Goal: Information Seeking & Learning: Learn about a topic

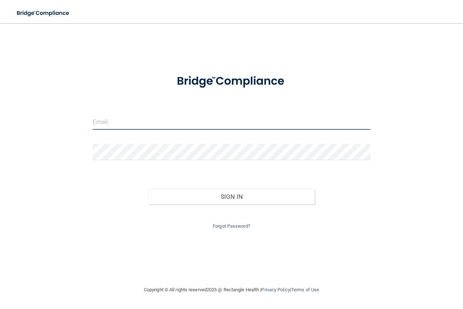
click at [113, 127] on input "email" at bounding box center [232, 122] width 278 height 16
type input "[EMAIL_ADDRESS][DOMAIN_NAME]"
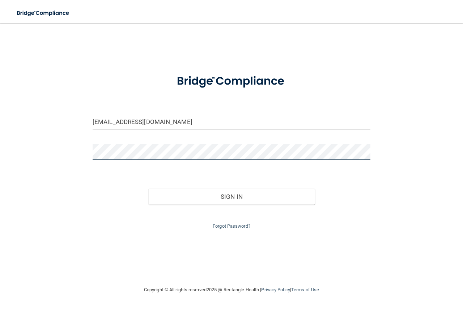
click at [148, 189] on button "Sign In" at bounding box center [231, 197] width 167 height 16
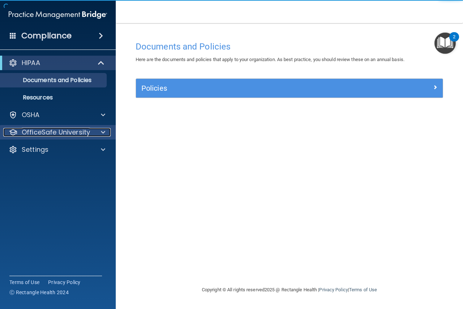
click at [69, 132] on p "OfficeSafe University" at bounding box center [56, 132] width 68 height 9
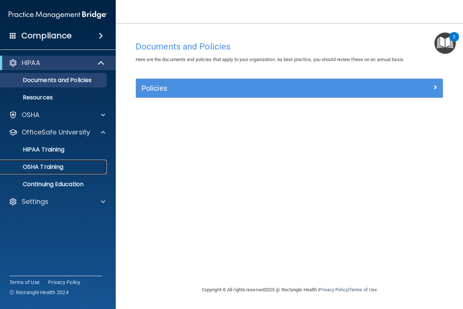
click at [52, 171] on p "OSHA Training" at bounding box center [34, 167] width 59 height 7
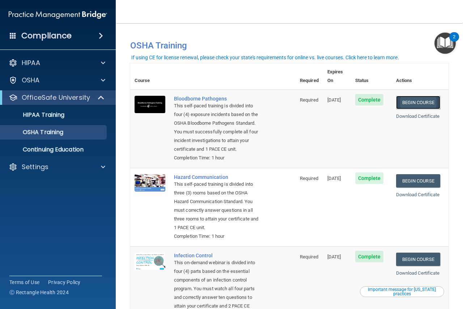
click at [405, 96] on link "Begin Course" at bounding box center [418, 102] width 44 height 13
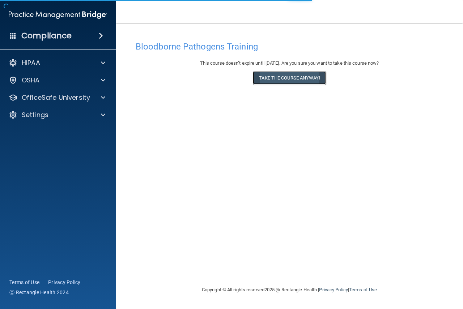
click at [287, 76] on button "Take the course anyway!" at bounding box center [289, 77] width 73 height 13
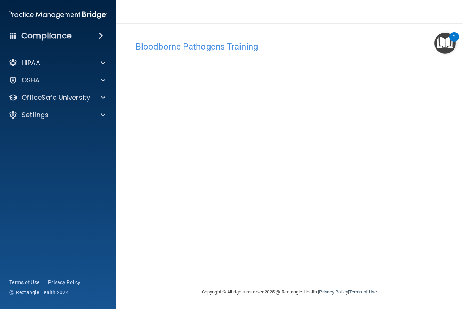
scroll to position [0, 0]
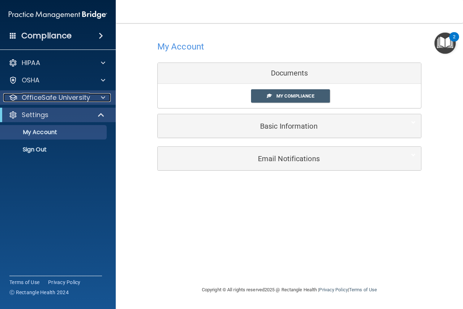
click at [52, 98] on p "OfficeSafe University" at bounding box center [56, 97] width 68 height 9
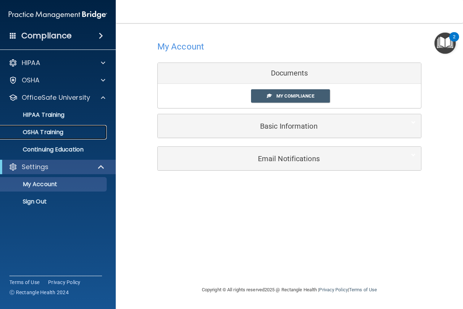
click at [57, 130] on p "OSHA Training" at bounding box center [34, 132] width 59 height 7
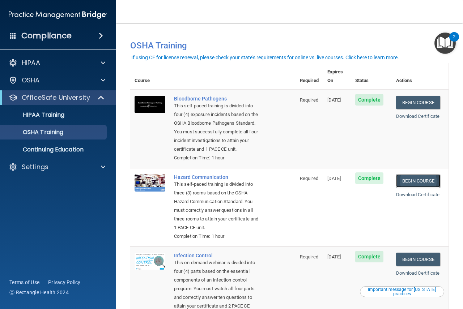
click at [405, 178] on link "Begin Course" at bounding box center [418, 180] width 44 height 13
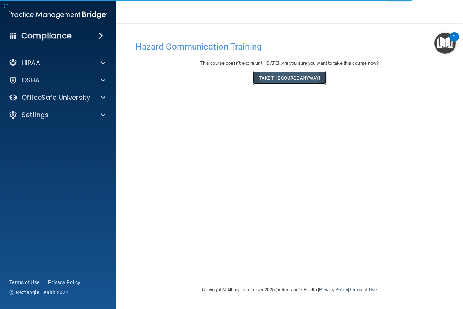
click at [294, 80] on button "Take the course anyway!" at bounding box center [289, 77] width 73 height 13
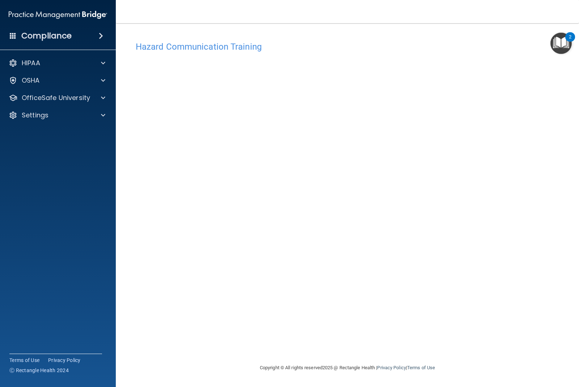
drag, startPoint x: 443, startPoint y: 0, endPoint x: 333, endPoint y: 312, distance: 330.8
click at [333, 309] on div "Hazard Communication Training This course doesn’t expire until 11/06/2025. Are …" at bounding box center [347, 200] width 434 height 325
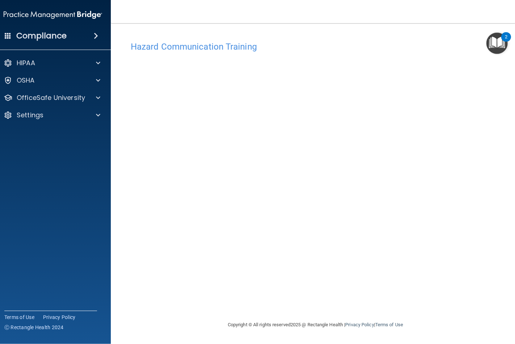
drag, startPoint x: 578, startPoint y: 8, endPoint x: 321, endPoint y: 307, distance: 393.4
click at [321, 307] on div "Hazard Communication Training This course doesn’t expire until 11/06/2025. Are …" at bounding box center [315, 179] width 380 height 283
click at [46, 101] on p "OfficeSafe University" at bounding box center [51, 97] width 68 height 9
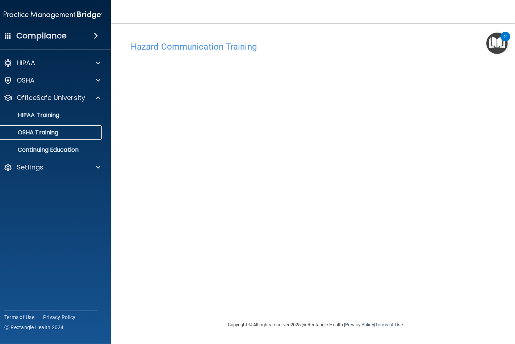
click at [41, 132] on p "OSHA Training" at bounding box center [29, 132] width 59 height 7
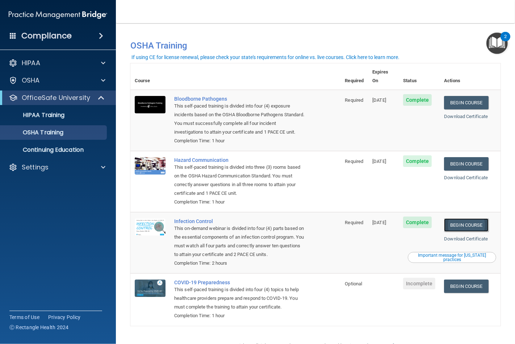
click at [463, 226] on link "Begin Course" at bounding box center [466, 224] width 44 height 13
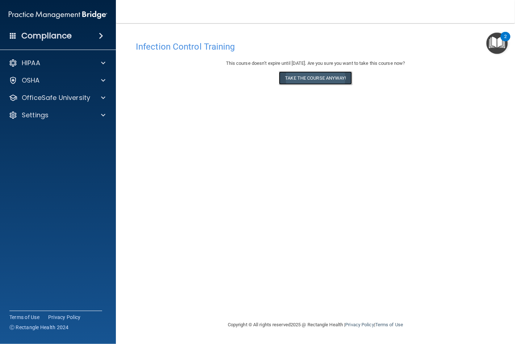
click at [312, 77] on button "Take the course anyway!" at bounding box center [315, 77] width 73 height 13
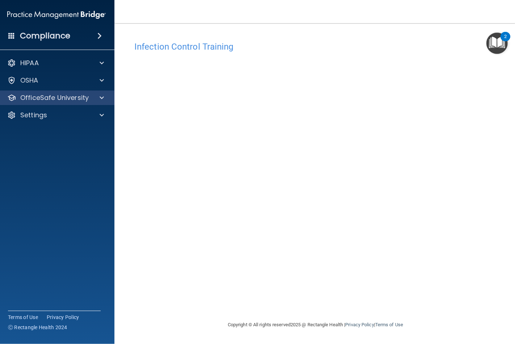
click at [71, 91] on div "OfficeSafe University" at bounding box center [57, 97] width 116 height 14
click at [68, 102] on div "OfficeSafe University" at bounding box center [57, 97] width 116 height 14
click at [95, 99] on div at bounding box center [101, 97] width 18 height 9
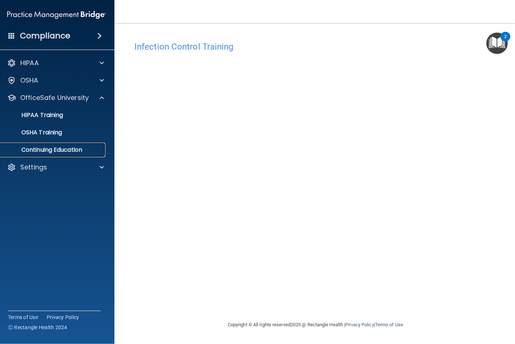
click at [63, 151] on p "Continuing Education" at bounding box center [52, 149] width 99 height 7
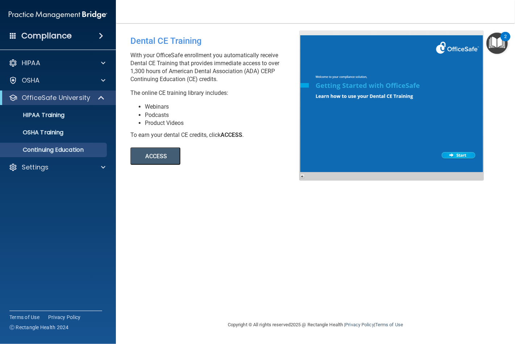
click at [161, 158] on button "ACCESS" at bounding box center [155, 155] width 50 height 17
click at [451, 153] on div at bounding box center [391, 105] width 185 height 150
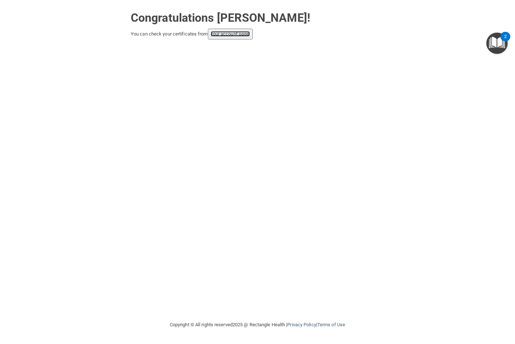
click at [238, 33] on link "your account page!" at bounding box center [230, 33] width 39 height 5
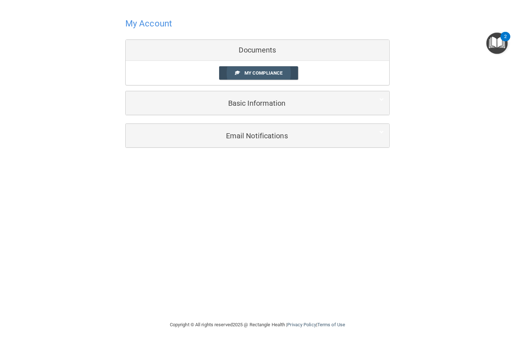
click at [257, 69] on link "My Compliance" at bounding box center [258, 72] width 79 height 13
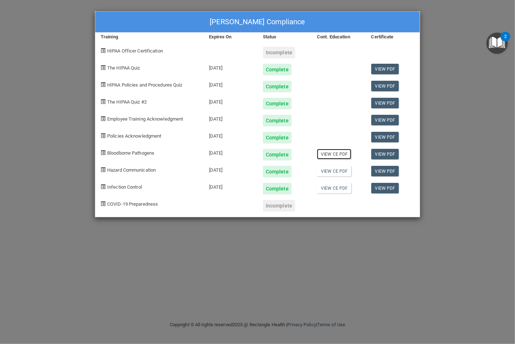
click at [337, 154] on link "View CE PDF" at bounding box center [334, 154] width 34 height 10
click at [330, 169] on link "View CE PDF" at bounding box center [334, 171] width 34 height 10
click at [329, 189] on link "View CE PDF" at bounding box center [334, 188] width 34 height 10
click at [302, 254] on div "Morgan Clausen's Compliance Training Expires On Status Cont. Education Certific…" at bounding box center [257, 172] width 515 height 344
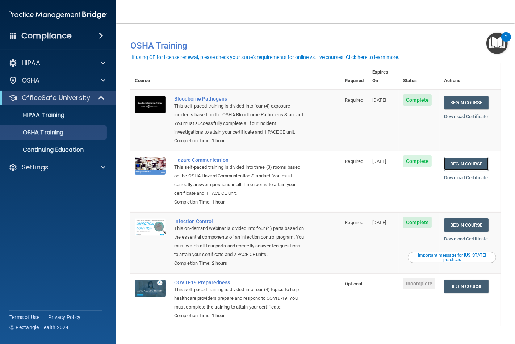
scroll to position [37, 0]
